Goal: Transaction & Acquisition: Purchase product/service

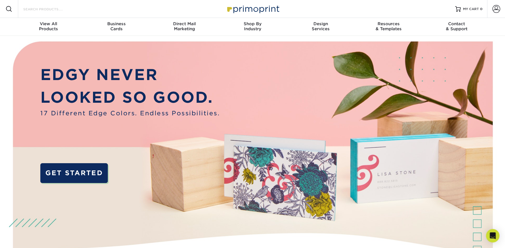
click at [43, 9] on input "Search Products" at bounding box center [50, 9] width 55 height 7
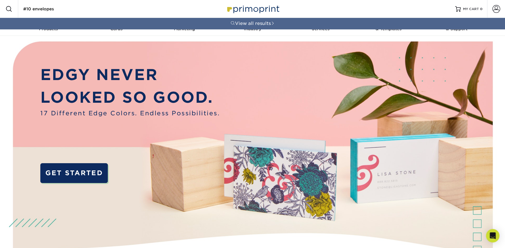
type input "#10 envelopes"
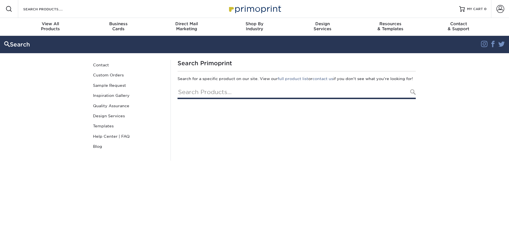
type input "#10 envelopes"
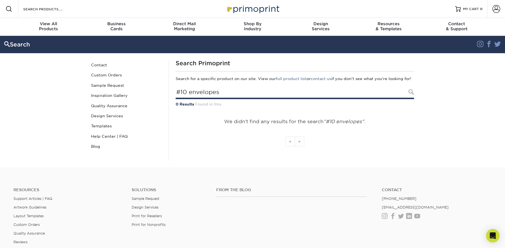
click at [200, 97] on input "#10 envelopes" at bounding box center [295, 92] width 238 height 13
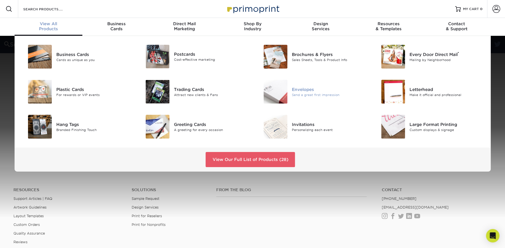
click at [310, 88] on div "Envelopes" at bounding box center [329, 89] width 74 height 6
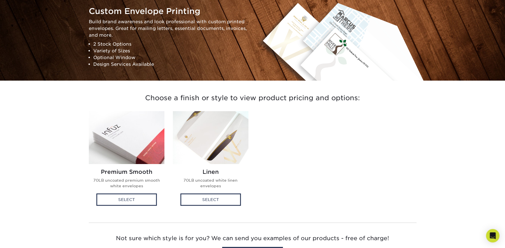
scroll to position [74, 0]
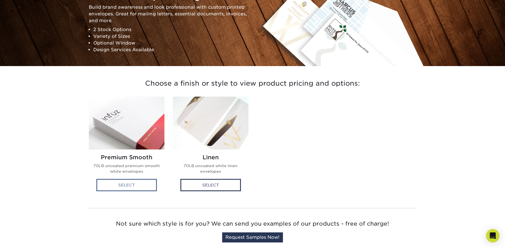
click at [127, 186] on div "Select" at bounding box center [126, 185] width 60 height 12
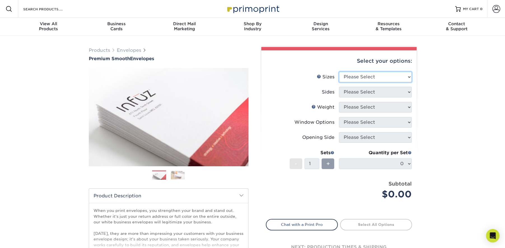
click at [366, 77] on select "Please Select 8.875" x 3.875" 4.125" x 9.5" 5.25" x 7.25" 9" x 12"" at bounding box center [375, 77] width 73 height 11
click at [451, 85] on div "Products Envelopes Premium Smooth Envelopes Previous Next / /" at bounding box center [252, 185] width 505 height 299
click at [376, 76] on select "Please Select 8.875" x 3.875" 4.125" x 9.5" 5.25" x 7.25" 9" x 12"" at bounding box center [375, 77] width 73 height 11
select select "4.12x9.50"
click at [339, 72] on select "Please Select 8.875" x 3.875" 4.125" x 9.5" 5.25" x 7.25" 9" x 12"" at bounding box center [375, 77] width 73 height 11
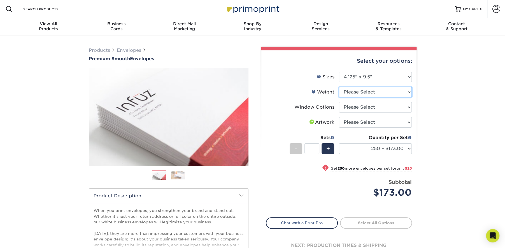
click at [377, 96] on select "Please Select 70LB" at bounding box center [375, 92] width 73 height 11
select select "70LB"
click at [339, 87] on select "Please Select 70LB" at bounding box center [375, 92] width 73 height 11
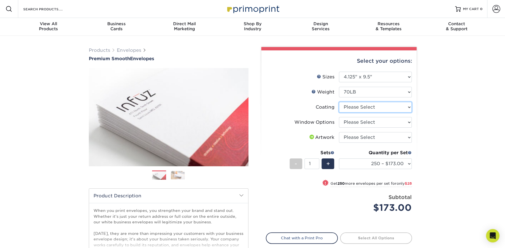
click at [380, 107] on select at bounding box center [375, 107] width 73 height 11
select select "3e7618de-abca-4bda-9f97-8b9129e913d8"
click at [339, 102] on select at bounding box center [375, 107] width 73 height 11
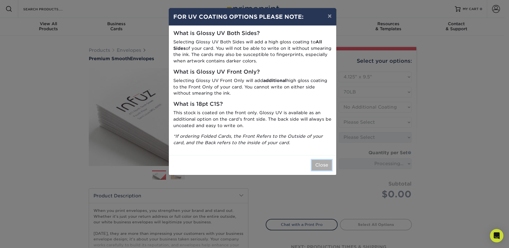
click at [323, 165] on button "Close" at bounding box center [322, 165] width 20 height 11
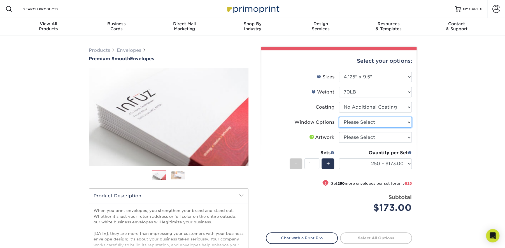
click at [369, 124] on select "Please Select No Window Window (Left Side)" at bounding box center [375, 122] width 73 height 11
select select "1f9e9f9f-4237-4243-ba79-49052844f6e6"
click at [339, 117] on select "Please Select No Window Window (Left Side)" at bounding box center [375, 122] width 73 height 11
click at [406, 167] on select "250 – $173.00 500 – $201.00 1000 – $251.00 2500 – $388.00 5000 – $566.00 10000 …" at bounding box center [375, 163] width 73 height 11
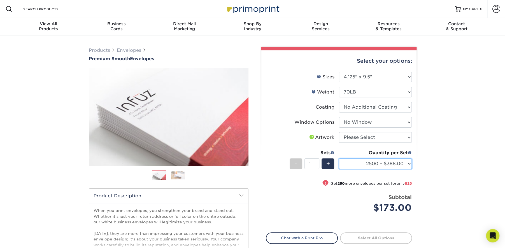
click at [339, 158] on select "250 – $173.00 500 – $201.00 1000 – $251.00 2500 – $388.00 5000 – $566.00 10000 …" at bounding box center [375, 163] width 73 height 11
click at [404, 166] on select "250 – $173.00 500 – $201.00 1000 – $251.00 2500 – $388.00 5000 – $566.00 10000 …" at bounding box center [375, 163] width 73 height 11
select select "1000 – $251.00"
click at [339, 158] on select "250 – $173.00 500 – $201.00 1000 – $251.00 2500 – $388.00 5000 – $566.00 10000 …" at bounding box center [375, 163] width 73 height 11
